Goal: Information Seeking & Learning: Find specific fact

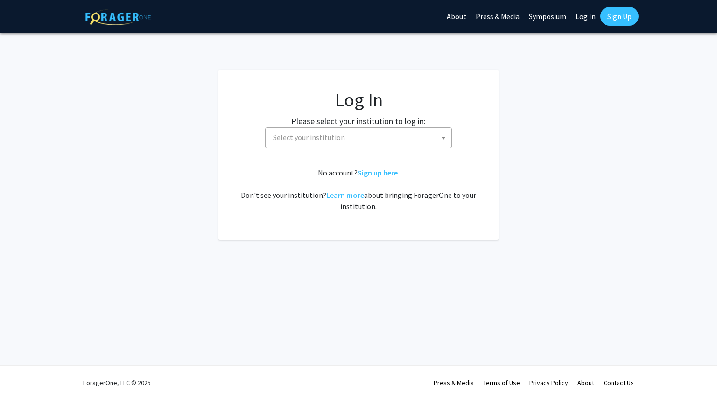
select select
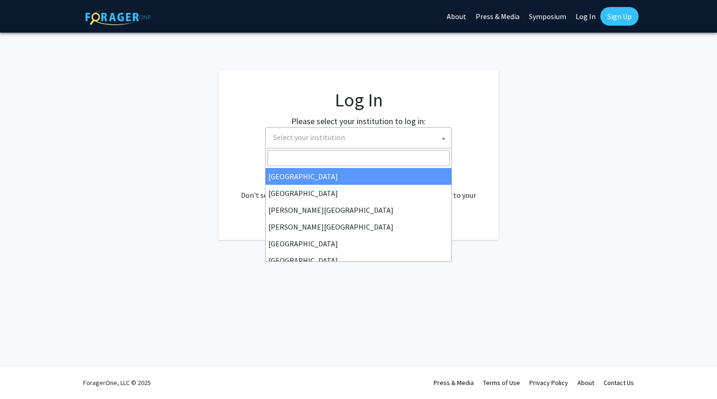
click at [314, 140] on span "Select your institution" at bounding box center [309, 136] width 72 height 9
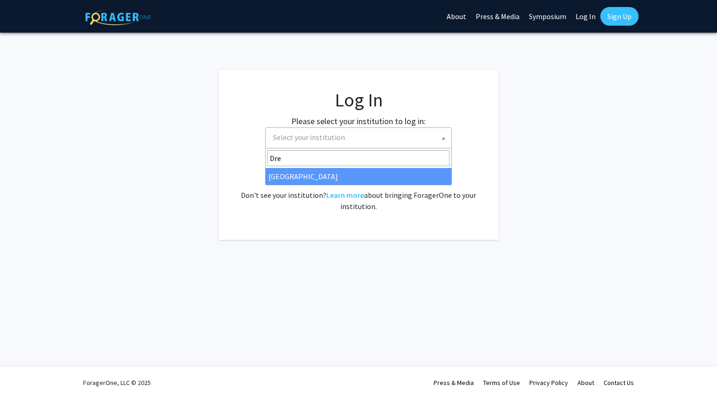
type input "Dre"
select select "6"
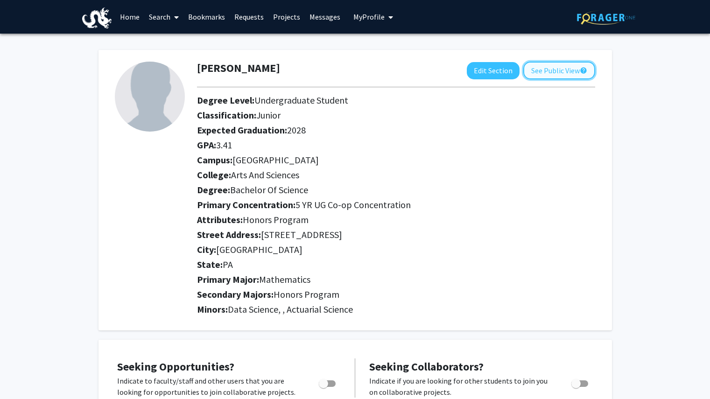
click at [563, 75] on button "See Public View help" at bounding box center [559, 71] width 72 height 18
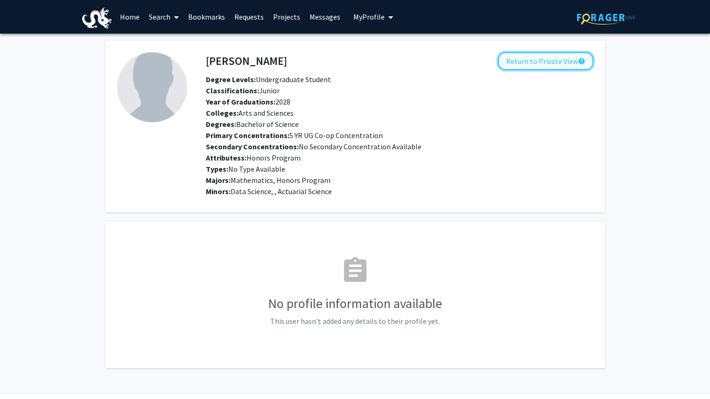
click at [557, 62] on button "Return to Private View help" at bounding box center [545, 61] width 95 height 18
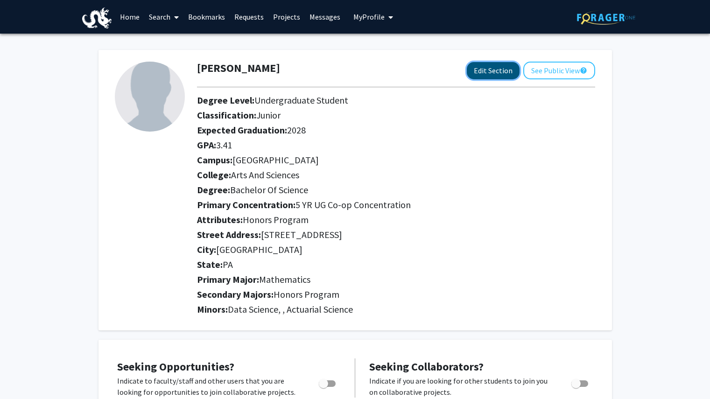
click at [491, 74] on button "Edit Section" at bounding box center [492, 70] width 53 height 17
select select "junior"
select select "[GEOGRAPHIC_DATA]"
select select "Arts and Sciences"
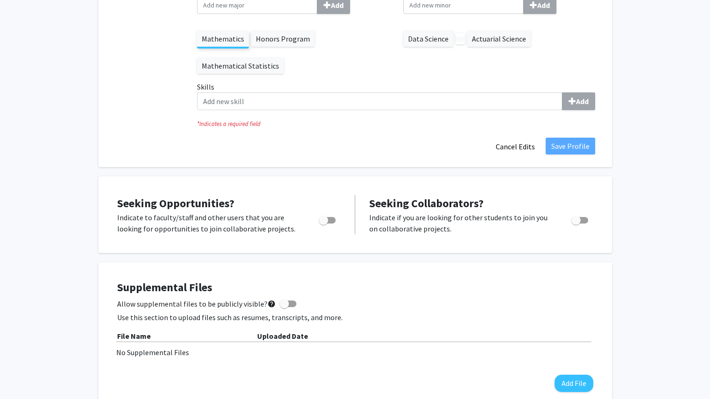
scroll to position [438, 0]
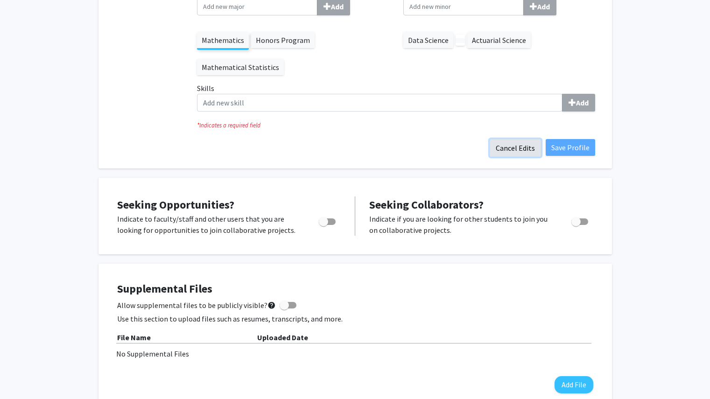
click at [515, 150] on button "Cancel Edits" at bounding box center [514, 148] width 51 height 18
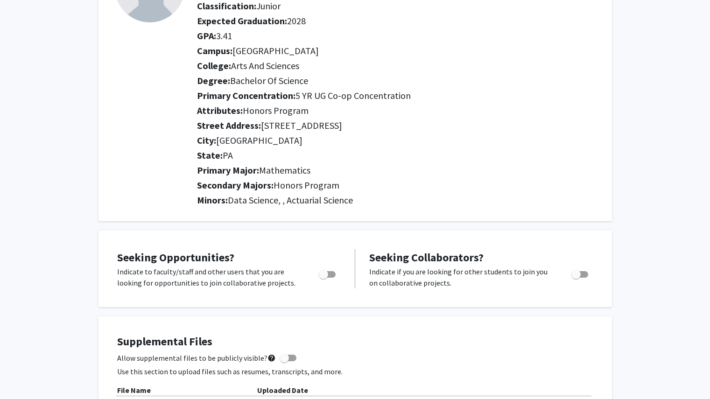
scroll to position [0, 0]
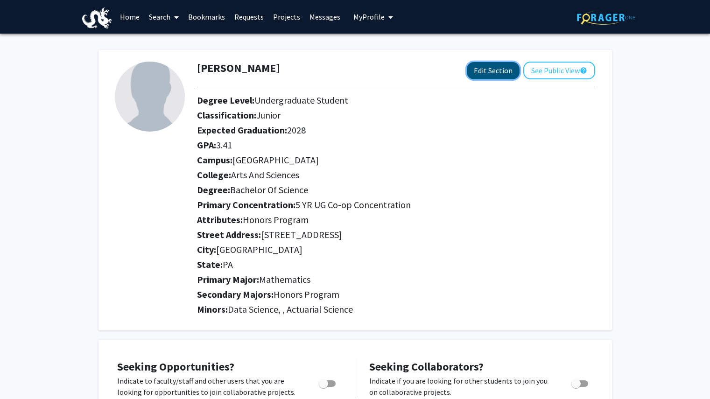
click at [475, 64] on button "Edit Section" at bounding box center [492, 70] width 53 height 17
select select "junior"
select select "[GEOGRAPHIC_DATA]"
select select "Arts and Sciences"
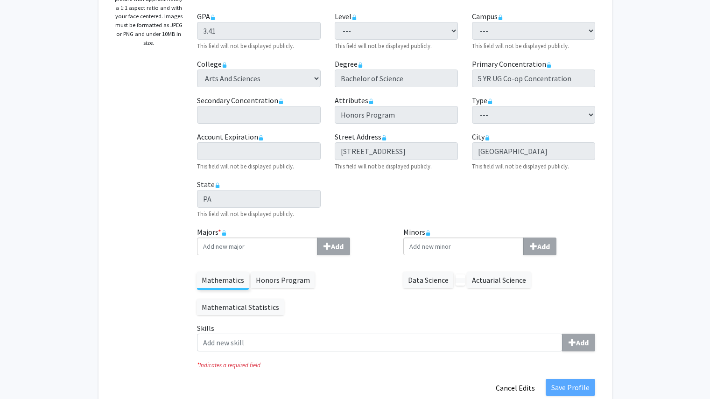
scroll to position [206, 0]
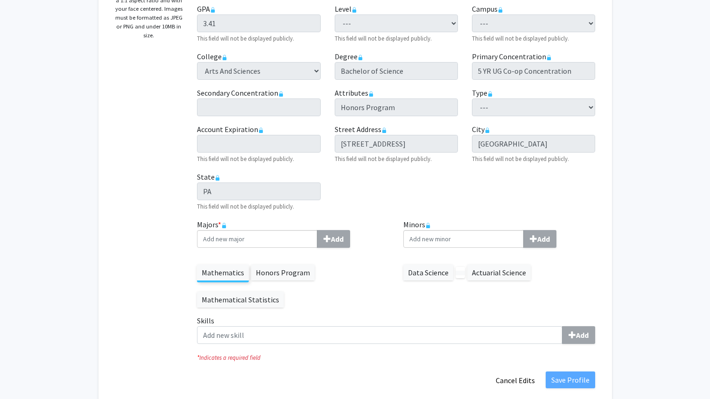
click at [233, 300] on label "Mathematical Statistics" at bounding box center [240, 300] width 87 height 16
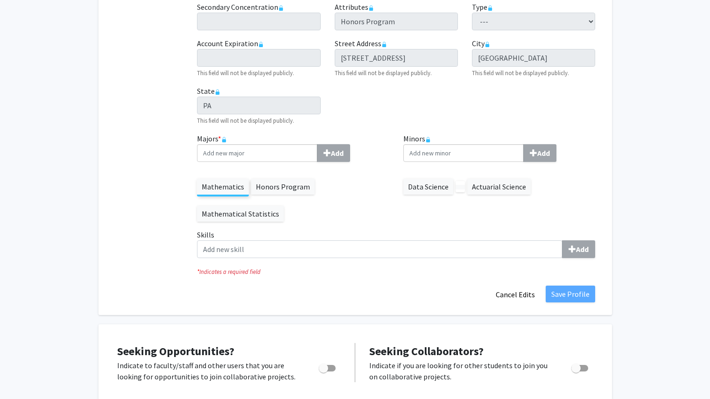
scroll to position [292, 0]
click at [247, 216] on label "Mathematical Statistics" at bounding box center [240, 214] width 87 height 16
click at [269, 192] on label "Honors Program" at bounding box center [282, 187] width 63 height 16
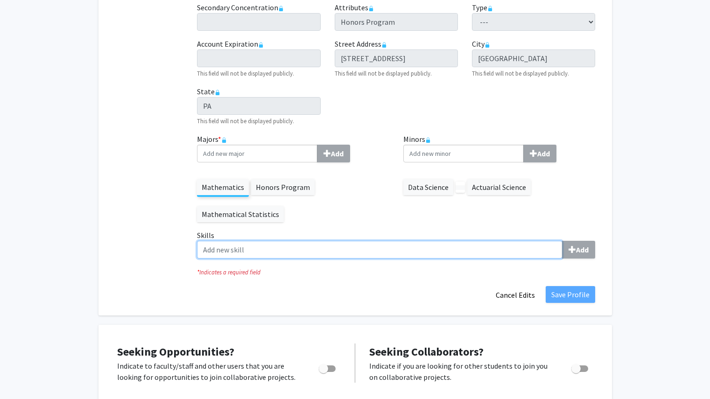
click at [255, 252] on input "Skills Add" at bounding box center [379, 250] width 365 height 18
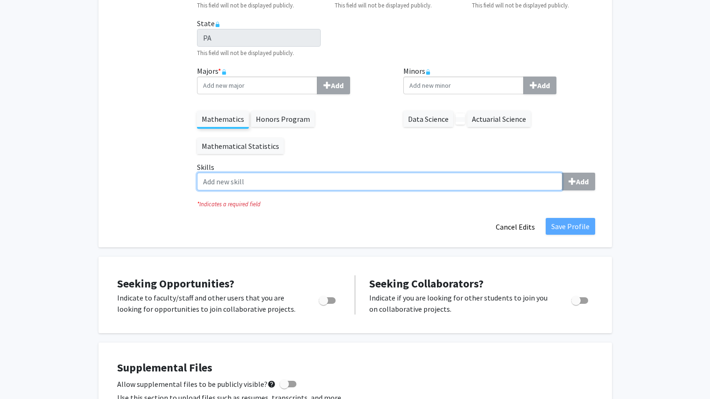
scroll to position [371, 0]
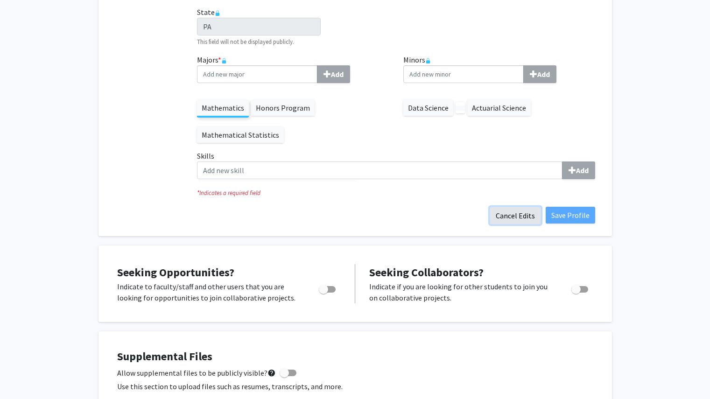
click at [514, 217] on button "Cancel Edits" at bounding box center [514, 216] width 51 height 18
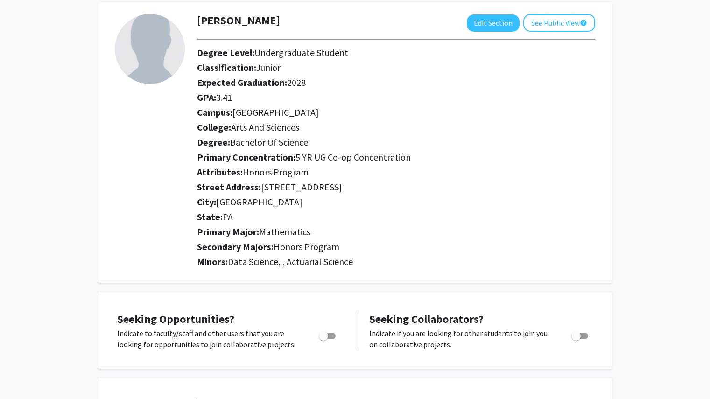
scroll to position [0, 0]
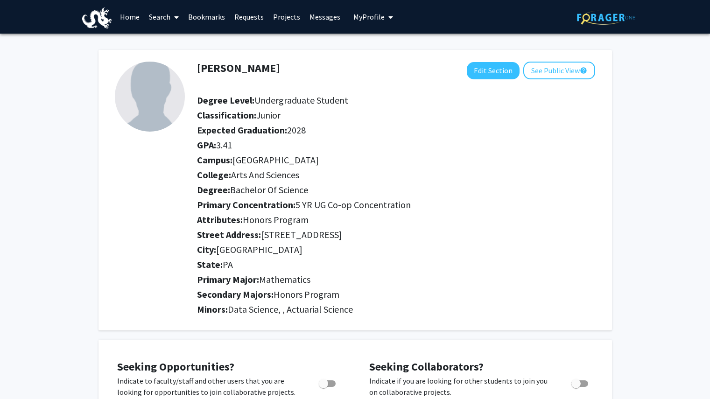
click at [118, 14] on link "Home" at bounding box center [129, 16] width 29 height 33
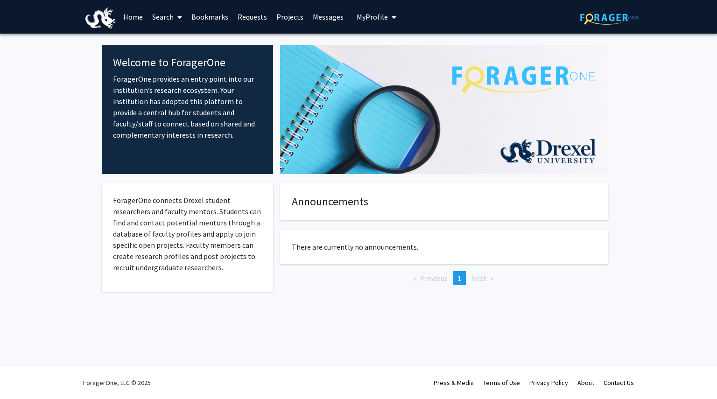
click at [164, 23] on link "Search" at bounding box center [166, 16] width 39 height 33
click at [175, 47] on span "Faculty/Staff" at bounding box center [181, 43] width 69 height 19
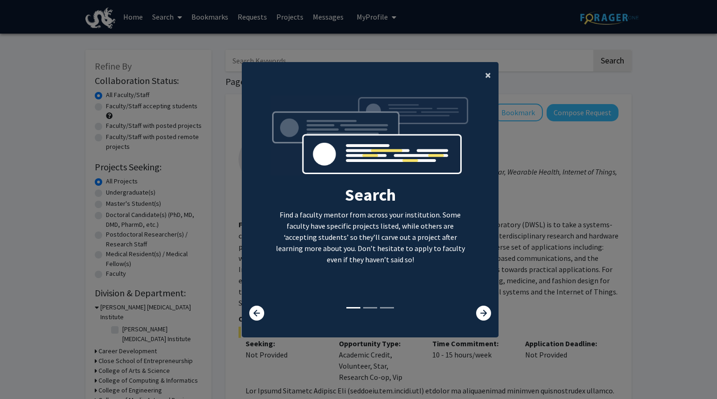
click at [485, 79] on span "×" at bounding box center [488, 75] width 6 height 14
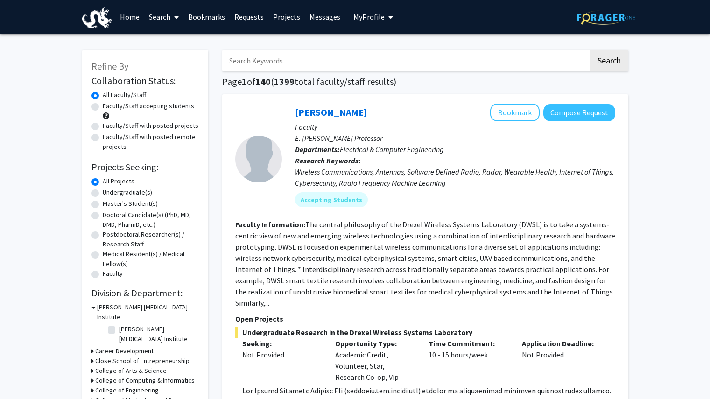
click at [292, 61] on input "Search Keywords" at bounding box center [405, 60] width 366 height 21
type input "[PERSON_NAME]"
click at [590, 50] on button "Search" at bounding box center [609, 60] width 38 height 21
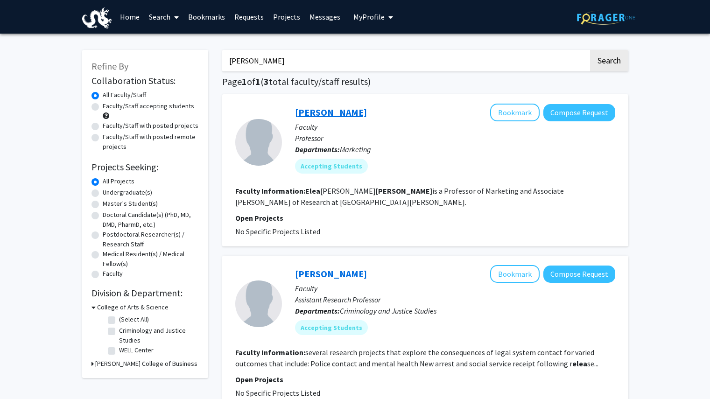
click at [313, 112] on link "[PERSON_NAME]" at bounding box center [331, 112] width 72 height 12
